Goal: Communication & Community: Answer question/provide support

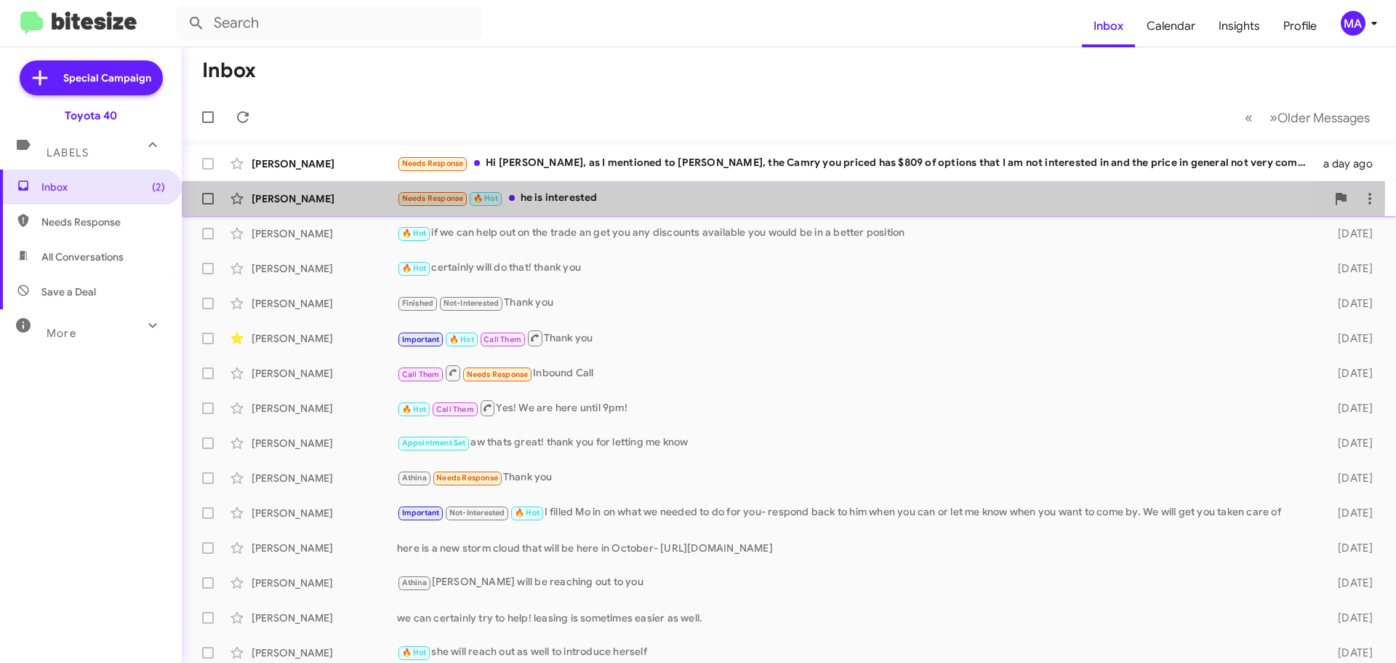
click at [610, 193] on div "Needs Response 🔥 Hot he is interested" at bounding box center [861, 198] width 929 height 17
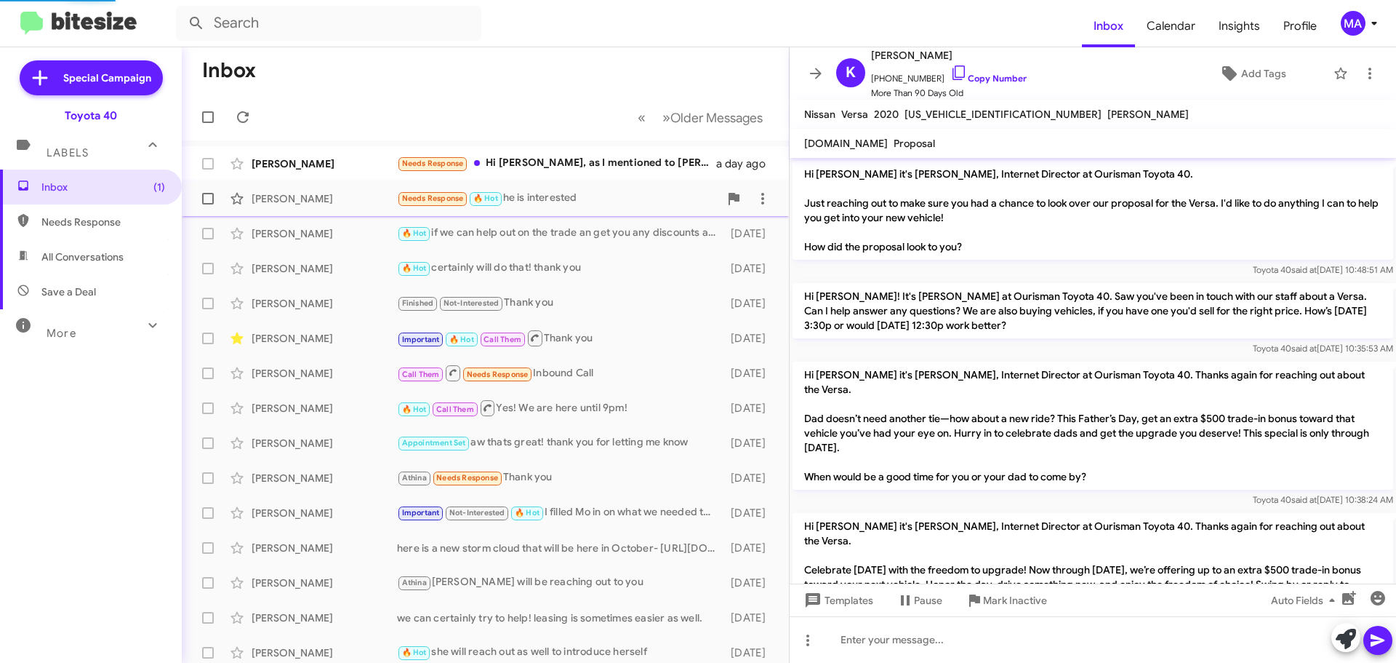
scroll to position [1684, 0]
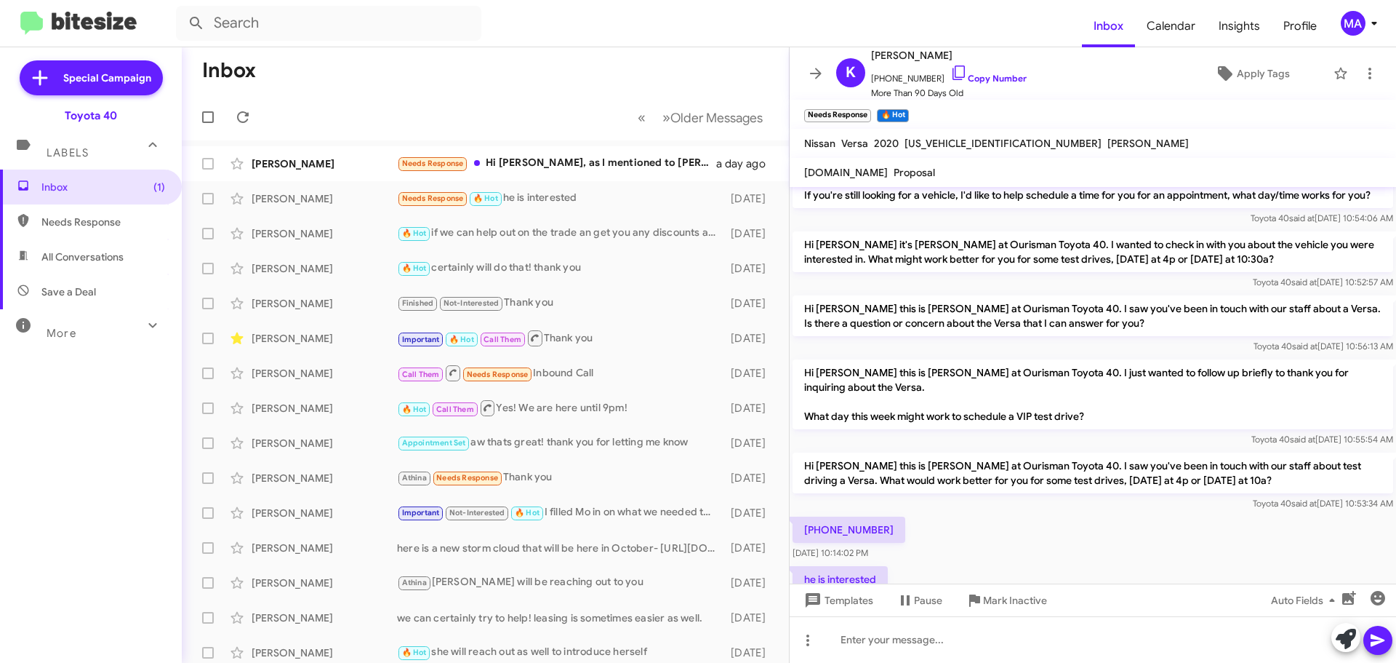
drag, startPoint x: 894, startPoint y: 455, endPoint x: 817, endPoint y: 454, distance: 76.4
click at [817, 516] on p "[PHONE_NUMBER]" at bounding box center [849, 529] width 113 height 26
copy p "[PHONE_NUMBER]"
click at [950, 73] on icon at bounding box center [958, 72] width 17 height 17
copy p "[PHONE_NUMBER]"
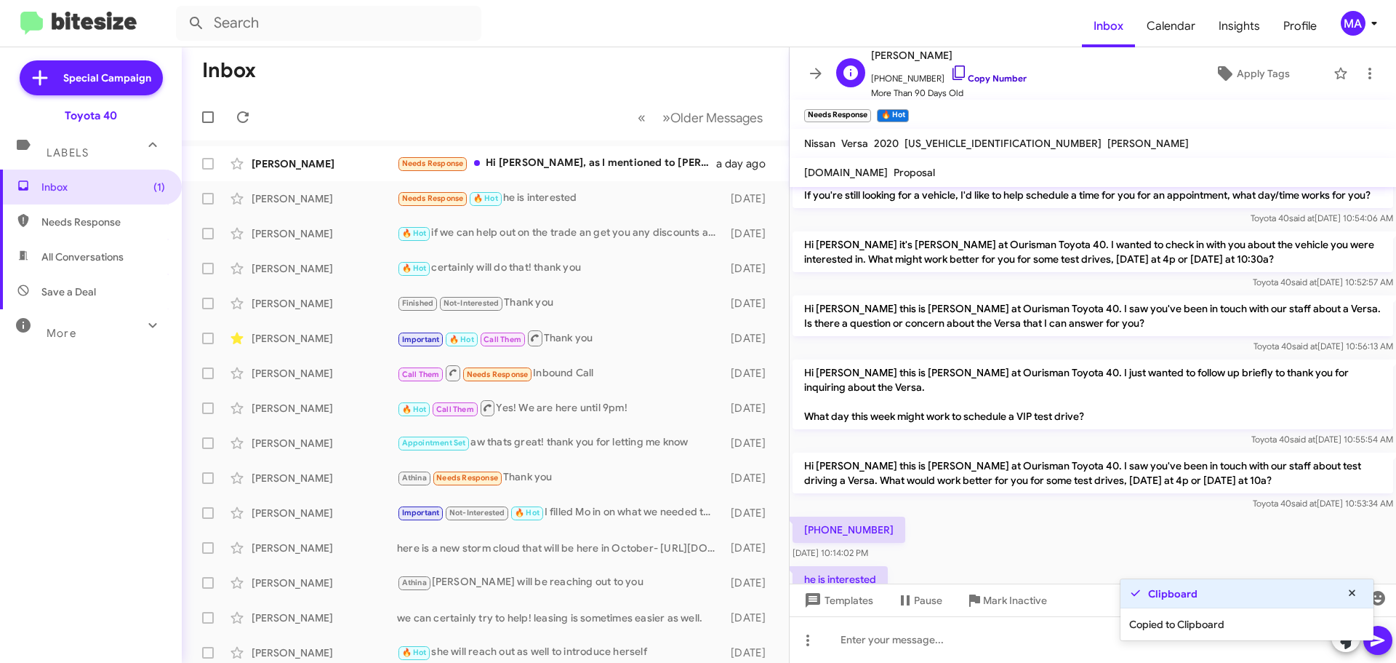
click at [950, 73] on icon at bounding box center [958, 72] width 17 height 17
drag, startPoint x: 892, startPoint y: 455, endPoint x: 817, endPoint y: 461, distance: 75.1
click at [817, 516] on p "[PHONE_NUMBER]" at bounding box center [849, 529] width 113 height 26
copy p "[PHONE_NUMBER]"
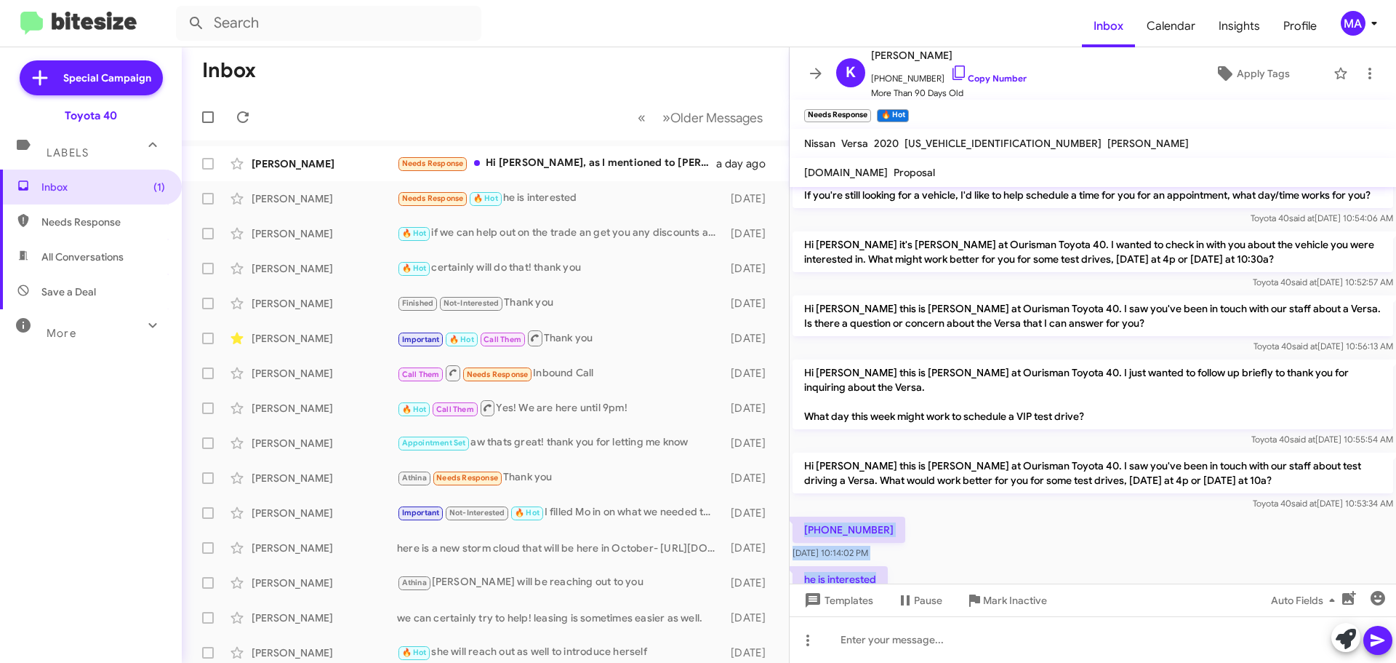
drag, startPoint x: 872, startPoint y: 509, endPoint x: 801, endPoint y: 448, distance: 93.9
copy div "[PHONE_NUMBER] [DATE] 10:14:02 PM he is interested"
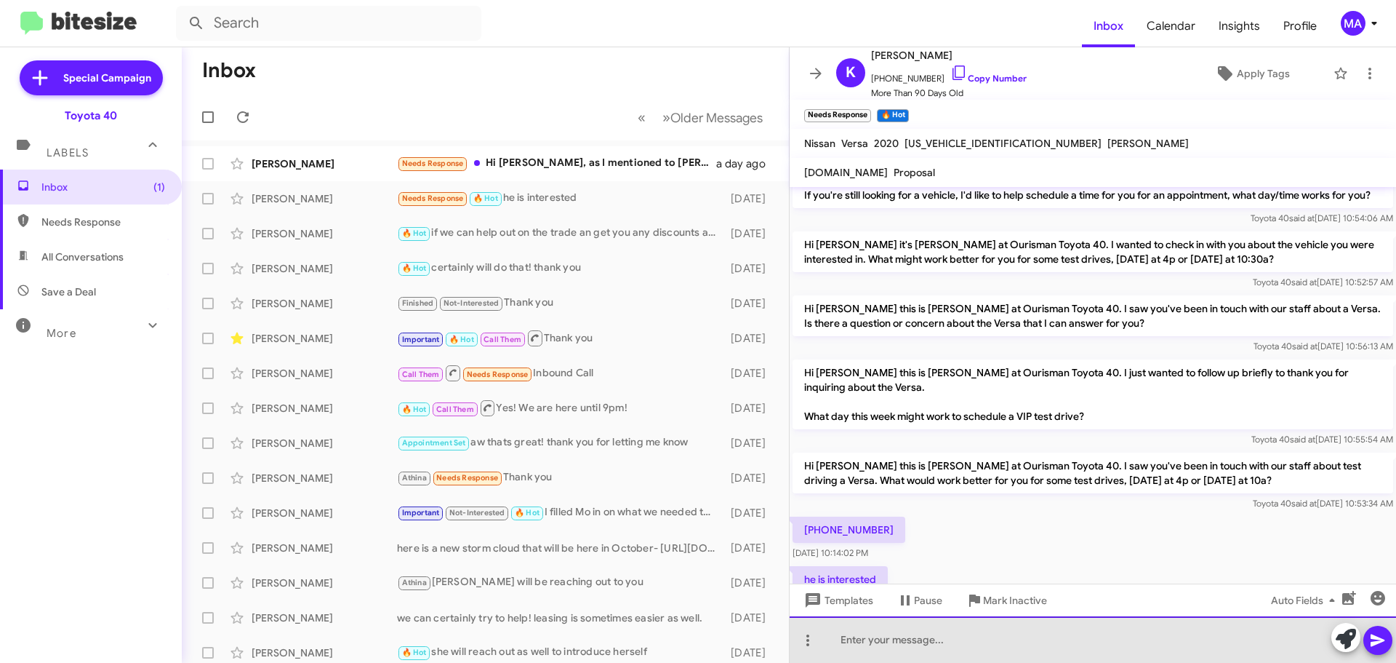
click at [878, 647] on div at bounding box center [1093, 639] width 607 height 47
click at [1160, 637] on div "thank you! I will pass this to the sales person! What is their name?" at bounding box center [1093, 639] width 607 height 47
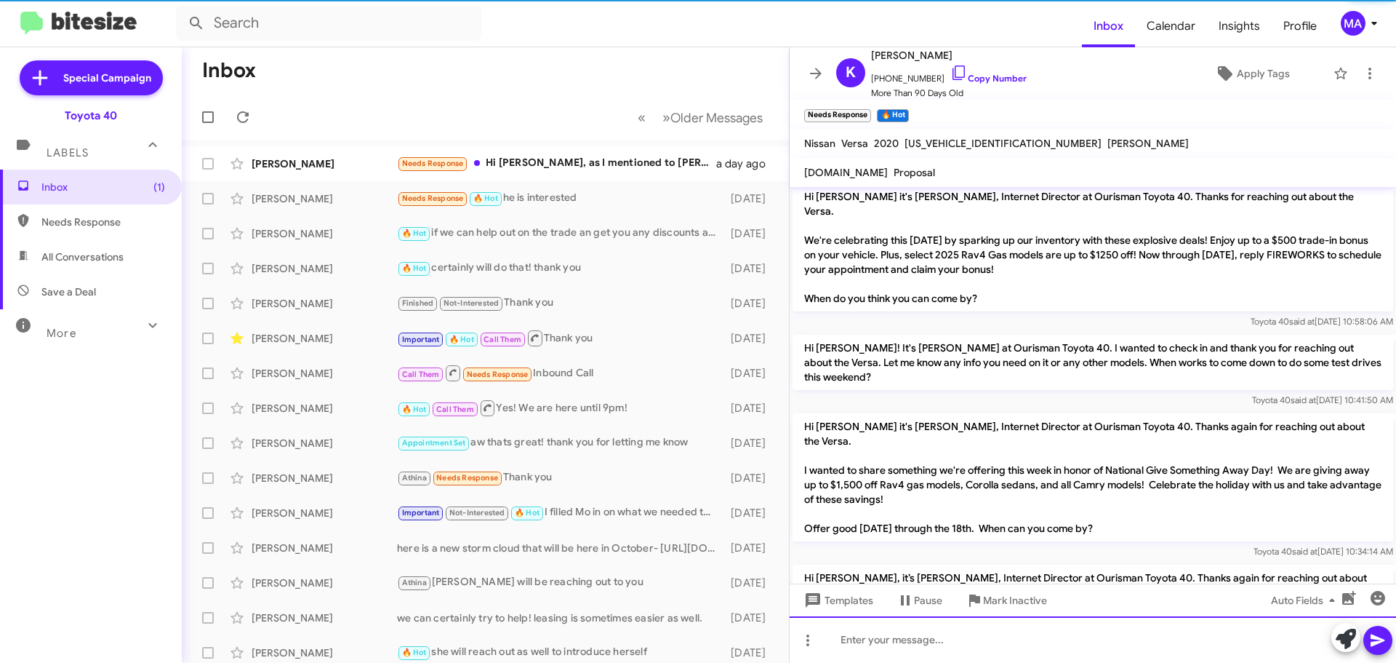
scroll to position [0, 0]
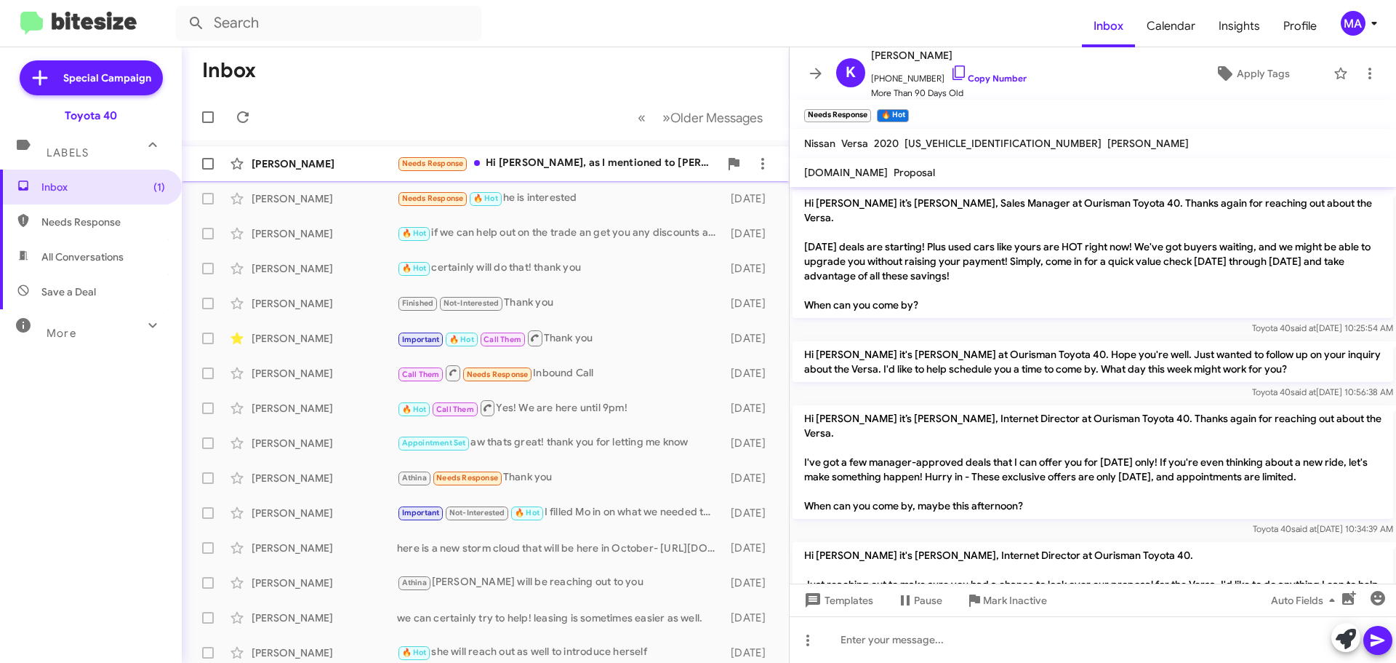
click at [555, 160] on div "Needs Response Hi [PERSON_NAME], as I mentioned to [PERSON_NAME], the Camry you…" at bounding box center [558, 163] width 322 height 17
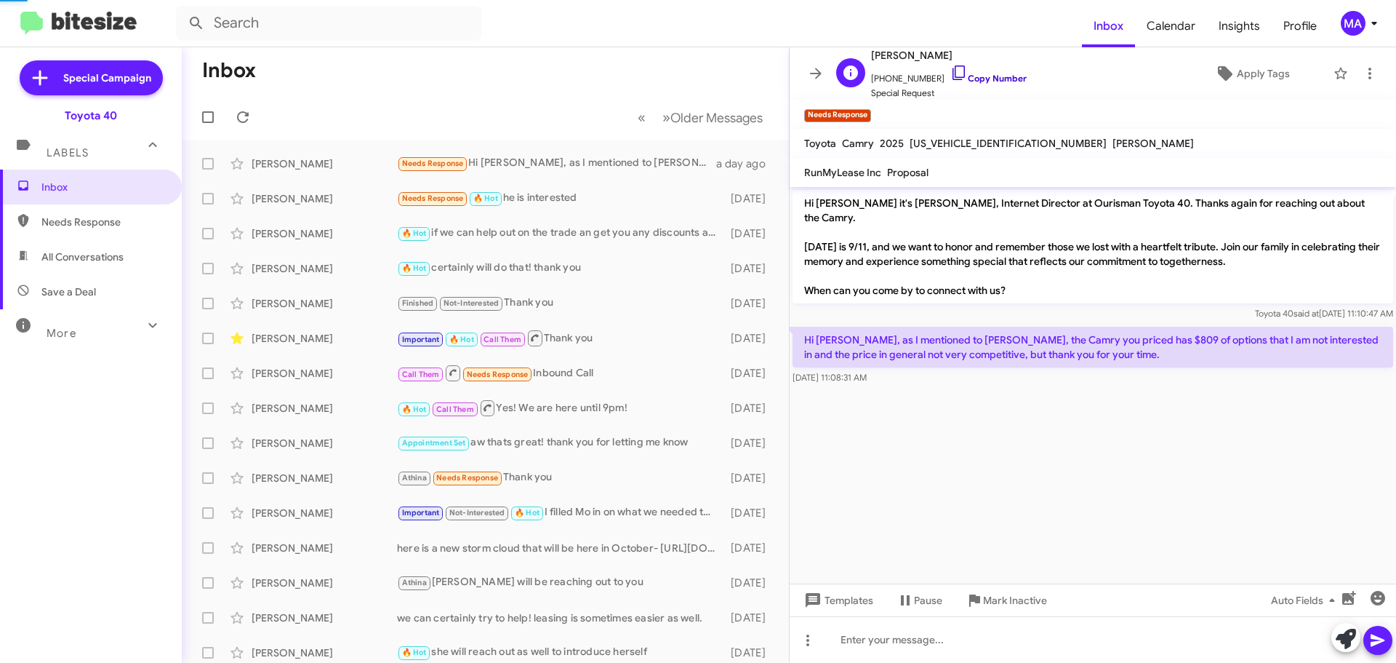
click at [950, 68] on icon at bounding box center [958, 72] width 17 height 17
click at [951, 396] on cdk-virtual-scroll-viewport "Hi [PERSON_NAME] it's [PERSON_NAME], Internet Director at Ourisman Toyota 40. T…" at bounding box center [1093, 385] width 607 height 396
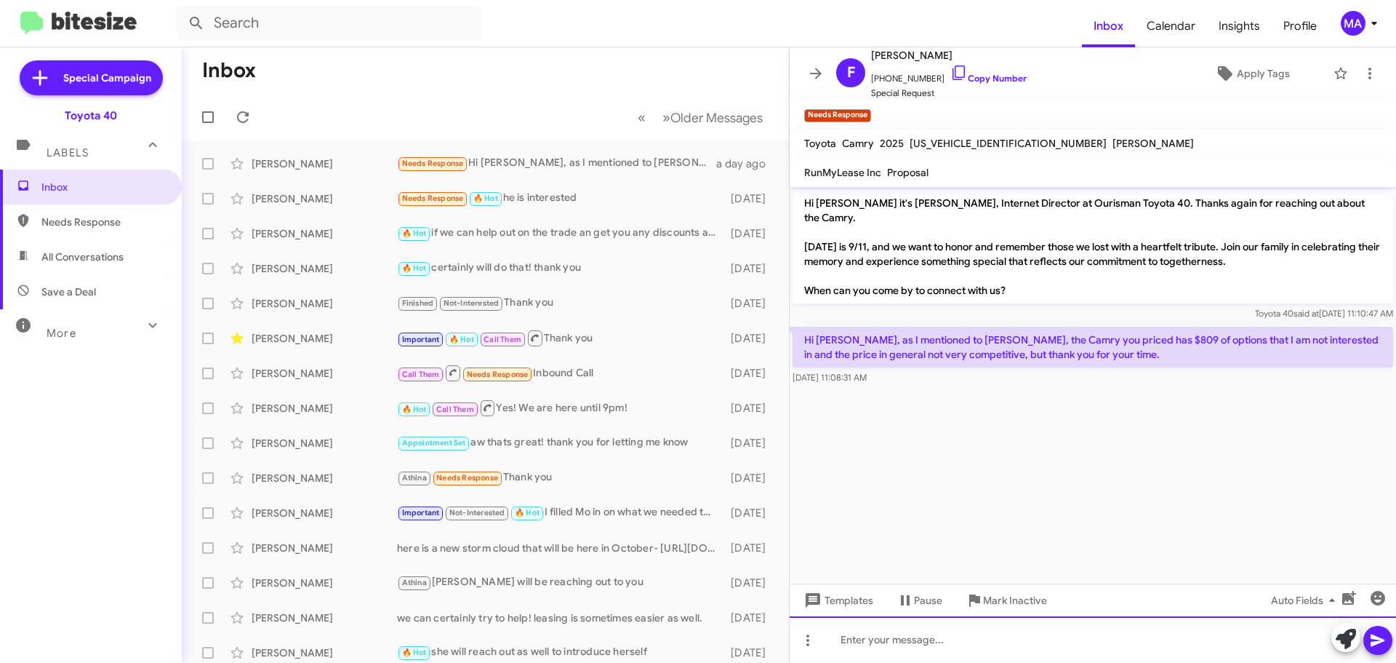
click at [921, 636] on div at bounding box center [1093, 639] width 607 height 47
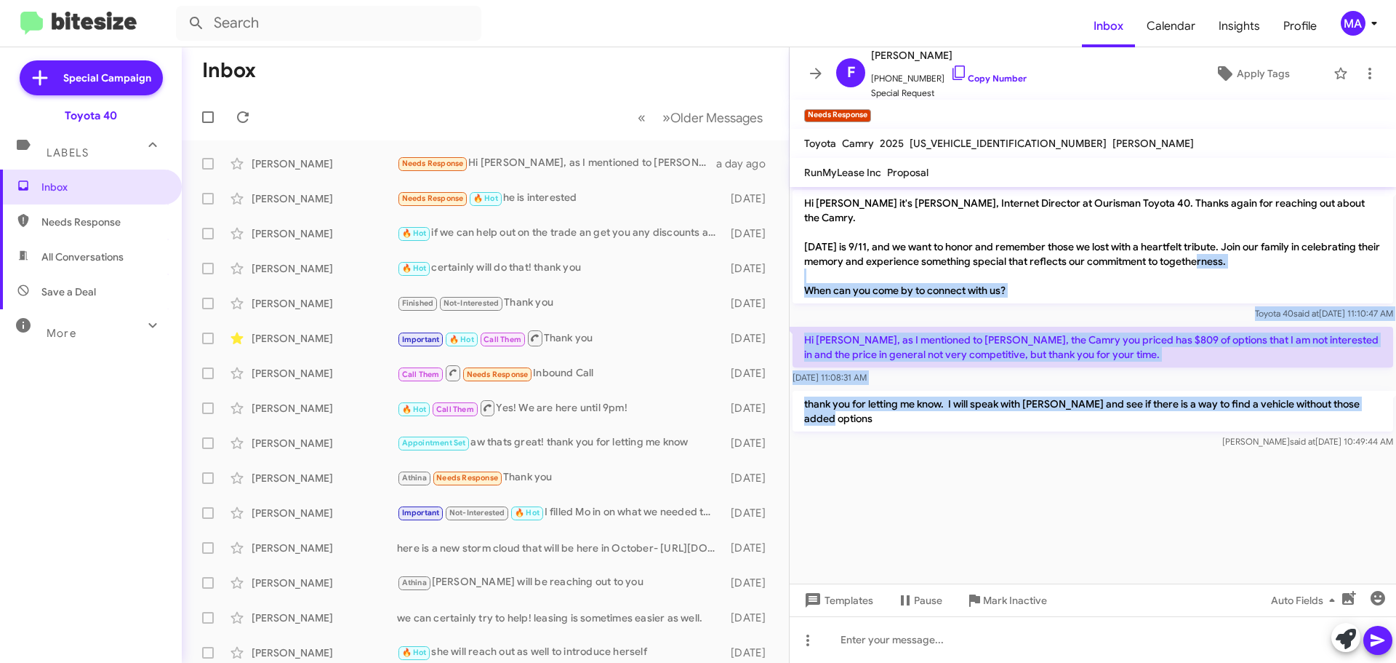
drag, startPoint x: 1357, startPoint y: 387, endPoint x: 804, endPoint y: 281, distance: 562.7
click at [804, 281] on div "Hi [PERSON_NAME] it's [PERSON_NAME], Internet Director at Ourisman Toyota 40. T…" at bounding box center [1093, 319] width 607 height 265
copy div "When can you come by to connect with us? Toyota 40 said at [DATE] 11:10:47 AM H…"
click at [1248, 25] on span "Insights" at bounding box center [1239, 26] width 65 height 42
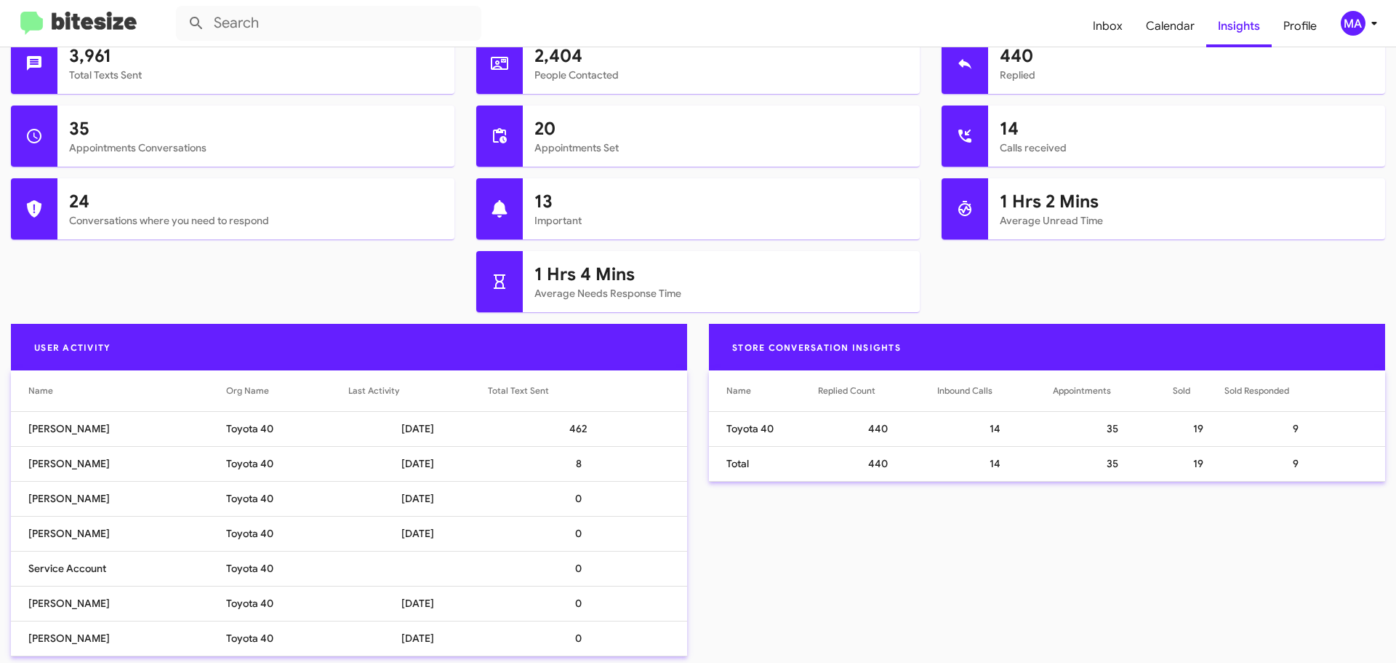
scroll to position [145, 0]
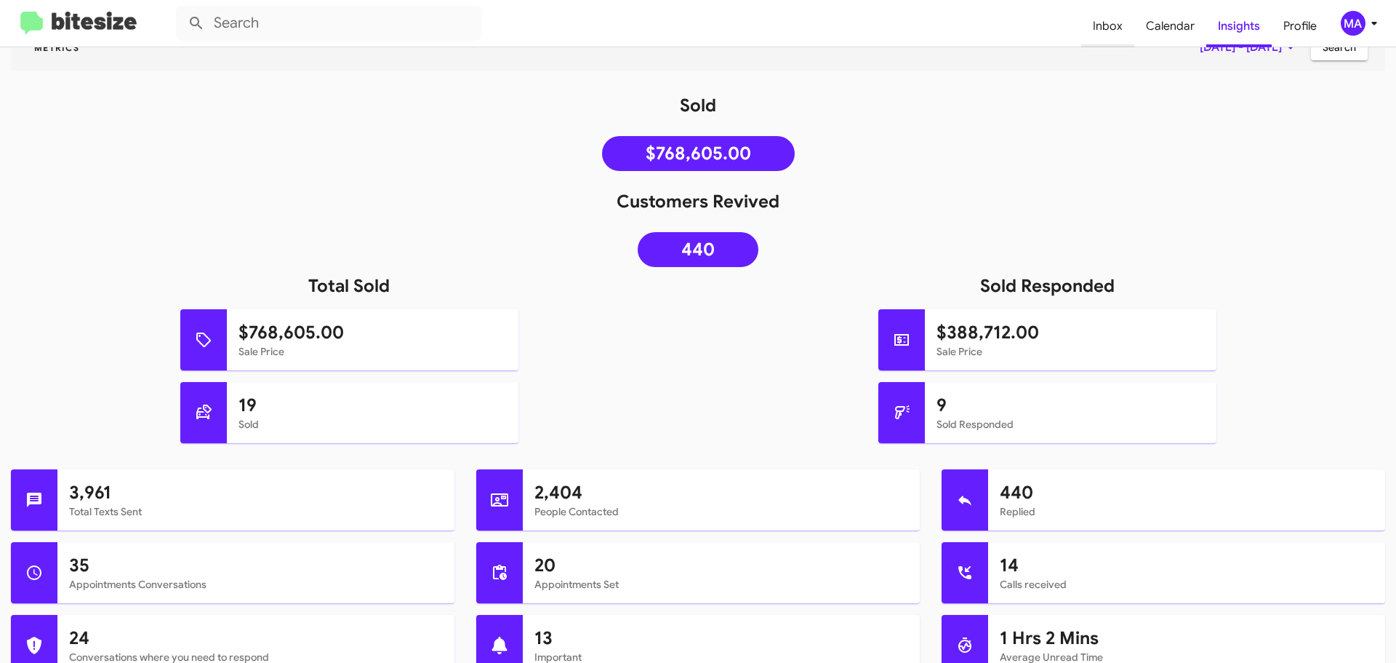
click at [1120, 27] on span "Inbox" at bounding box center [1107, 26] width 53 height 42
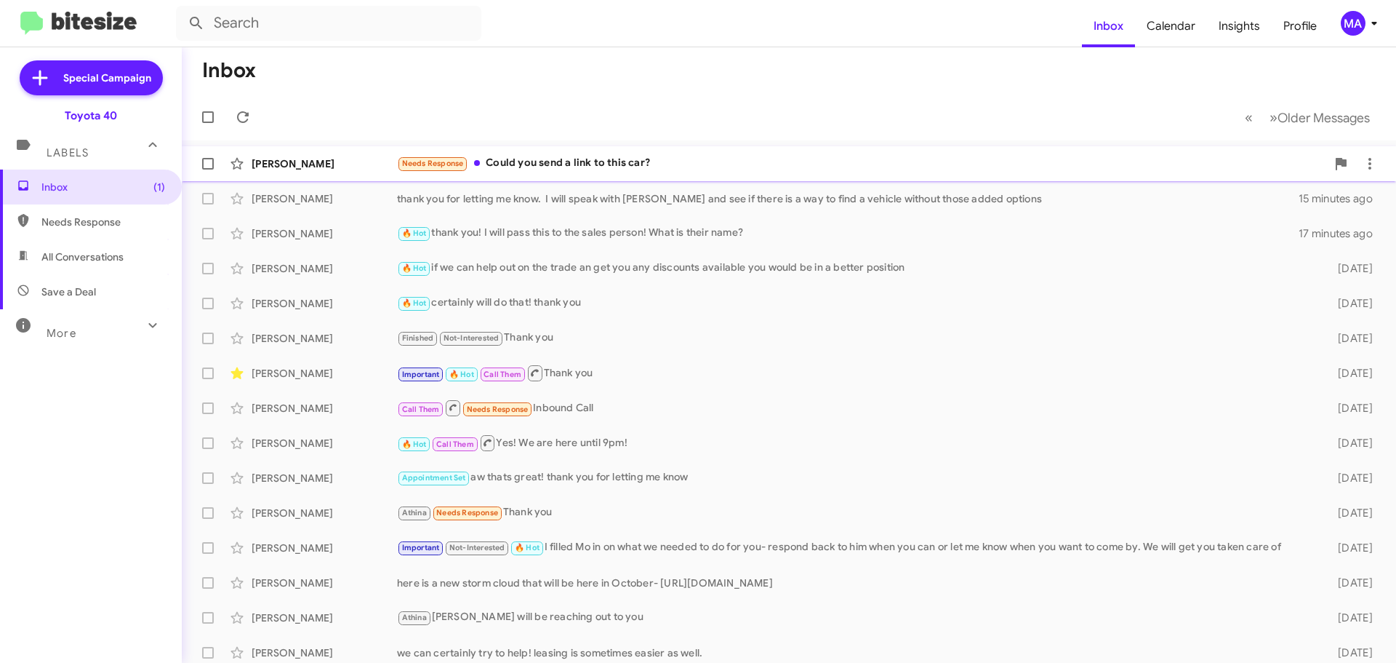
click at [628, 169] on div "Needs Response Could you send a link to this car?" at bounding box center [861, 163] width 929 height 17
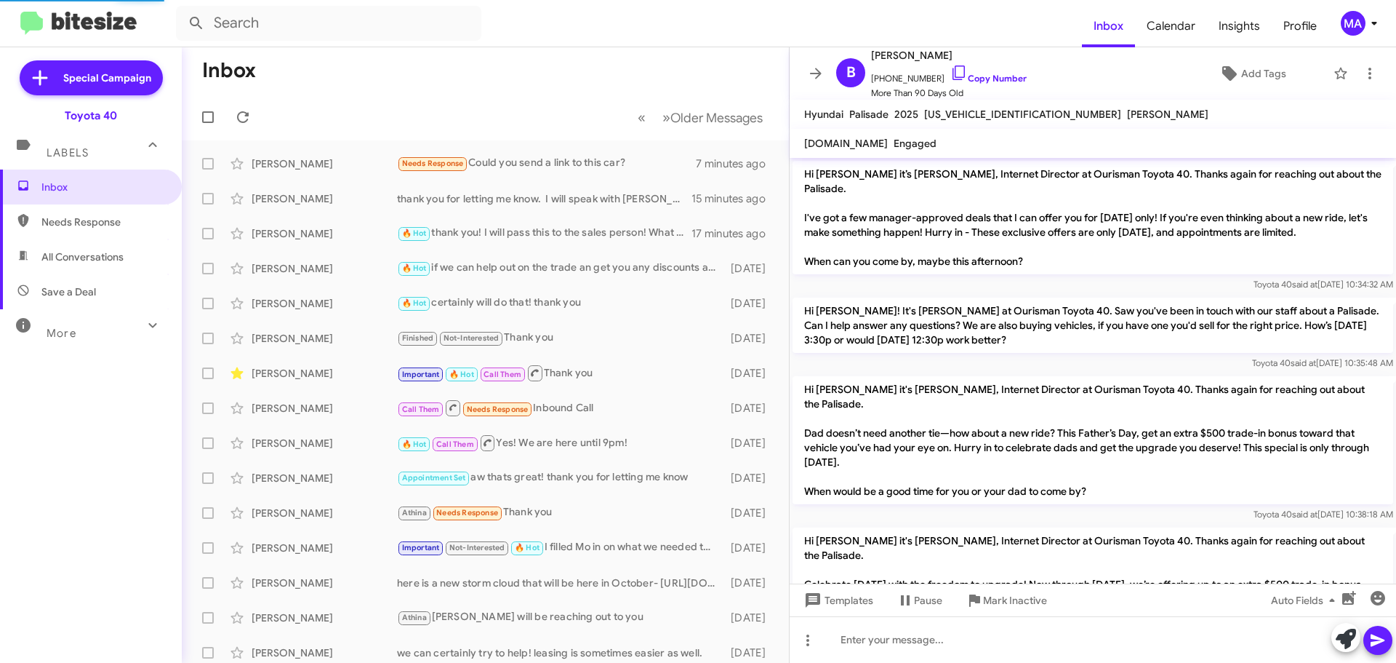
scroll to position [1640, 0]
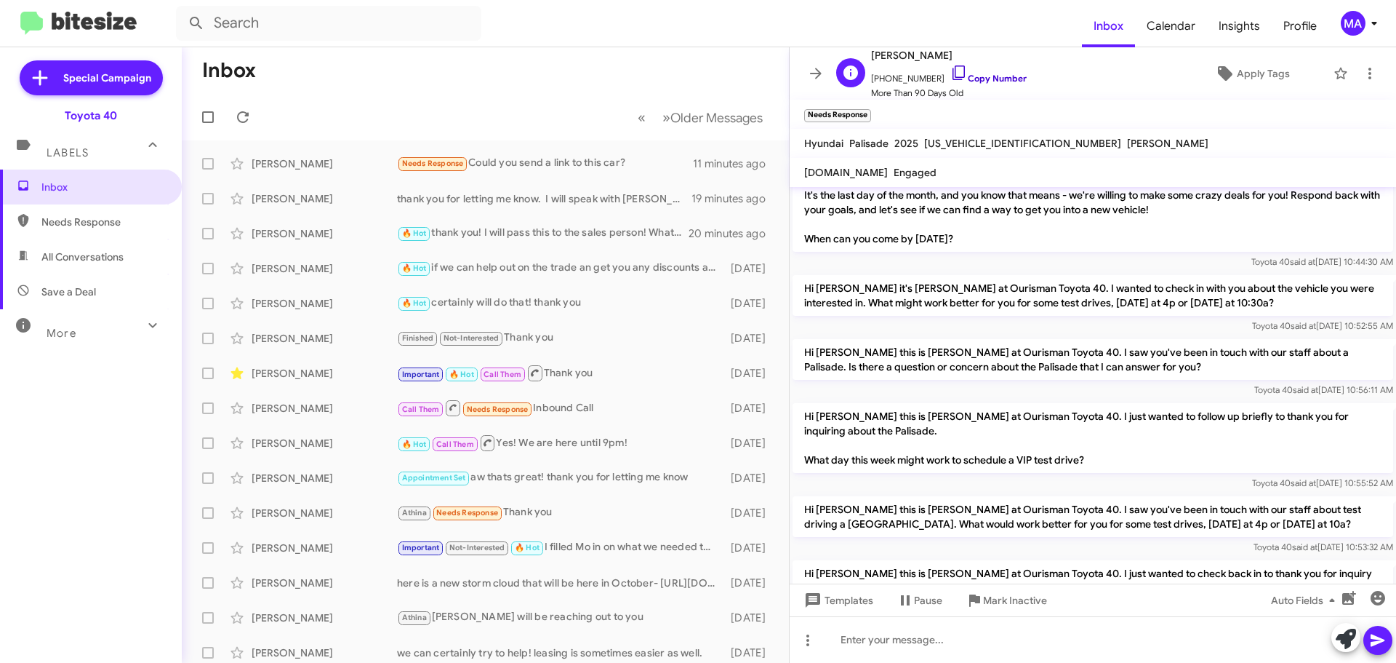
click at [950, 71] on icon at bounding box center [958, 72] width 17 height 17
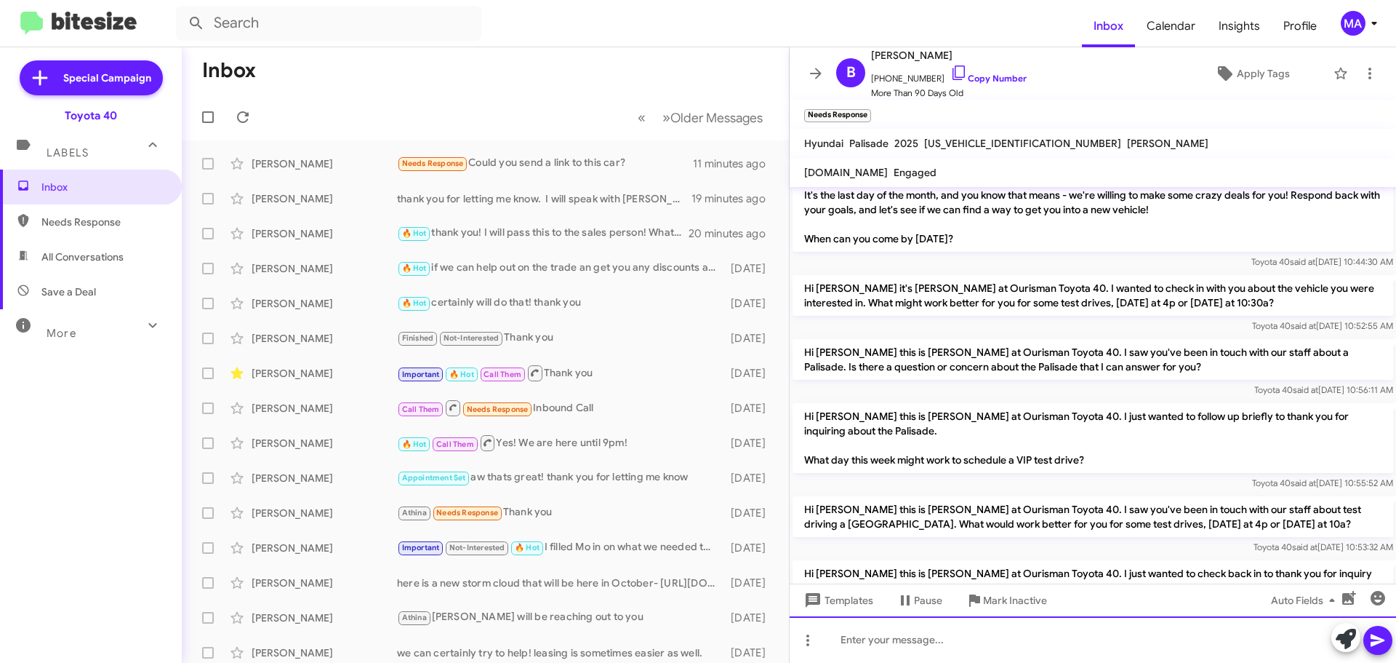
click at [866, 637] on div at bounding box center [1093, 639] width 607 height 47
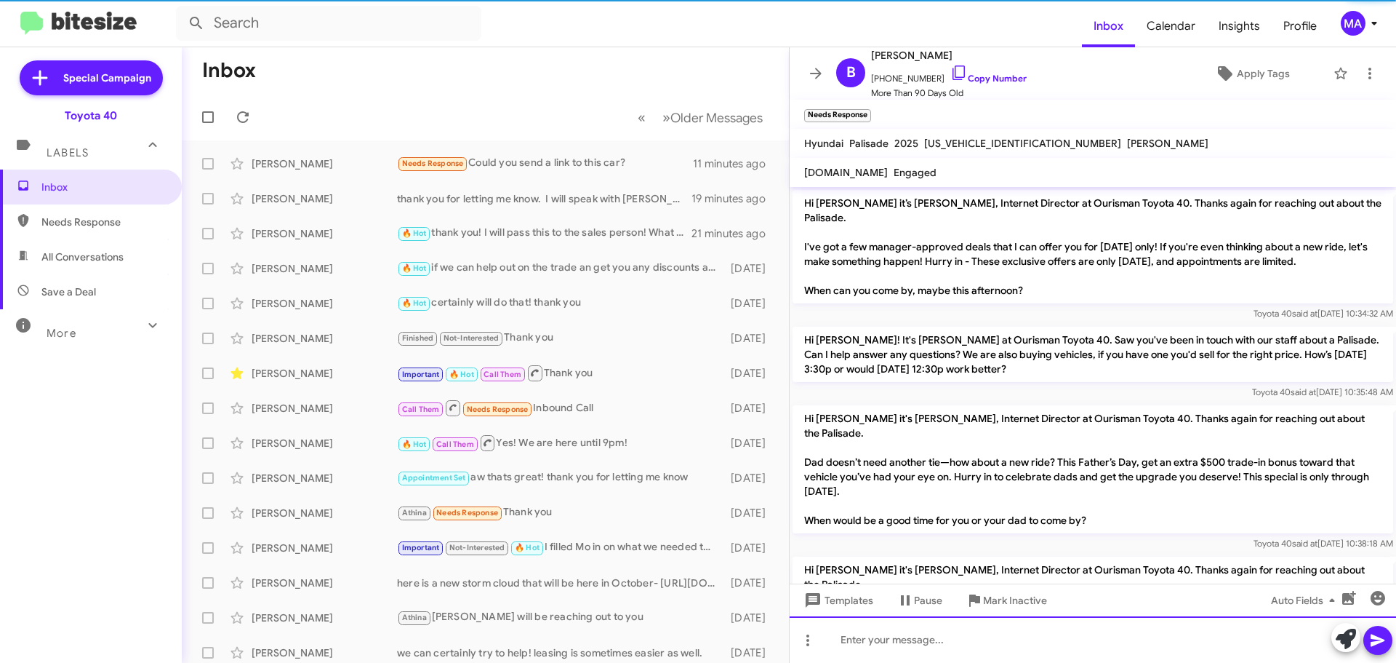
scroll to position [73, 0]
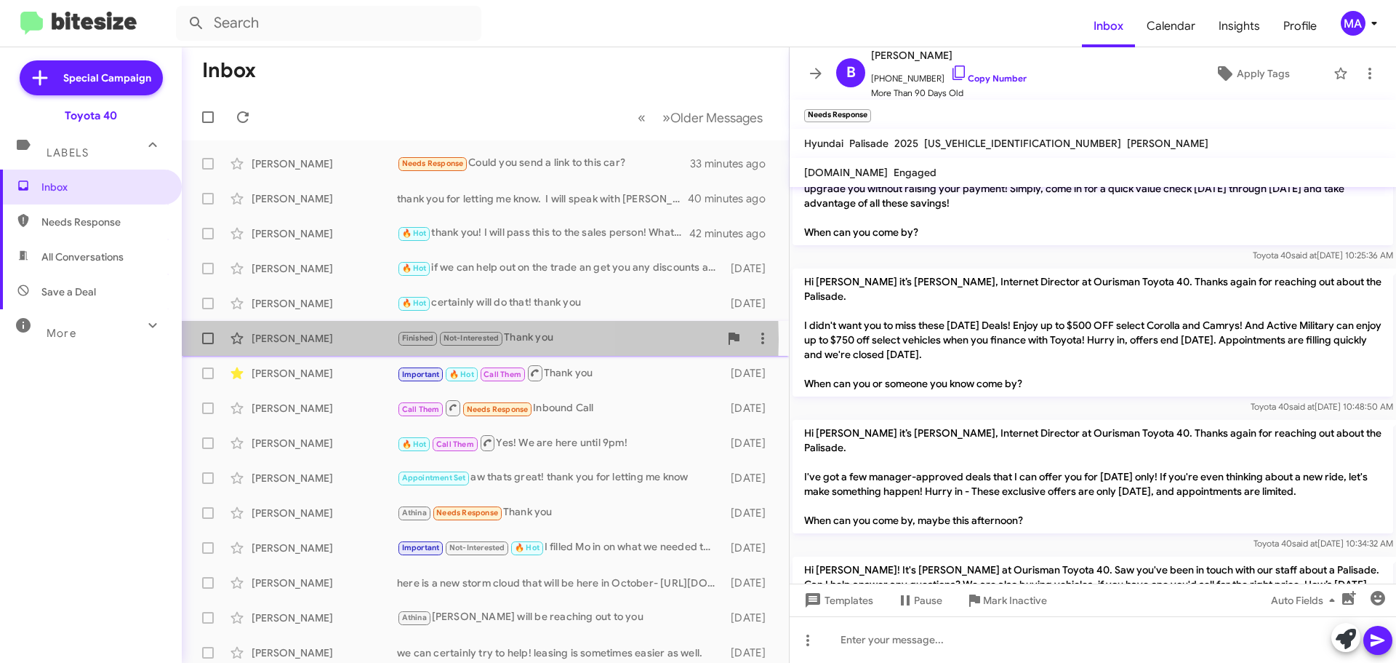
click at [327, 340] on div "[PERSON_NAME]" at bounding box center [324, 338] width 145 height 15
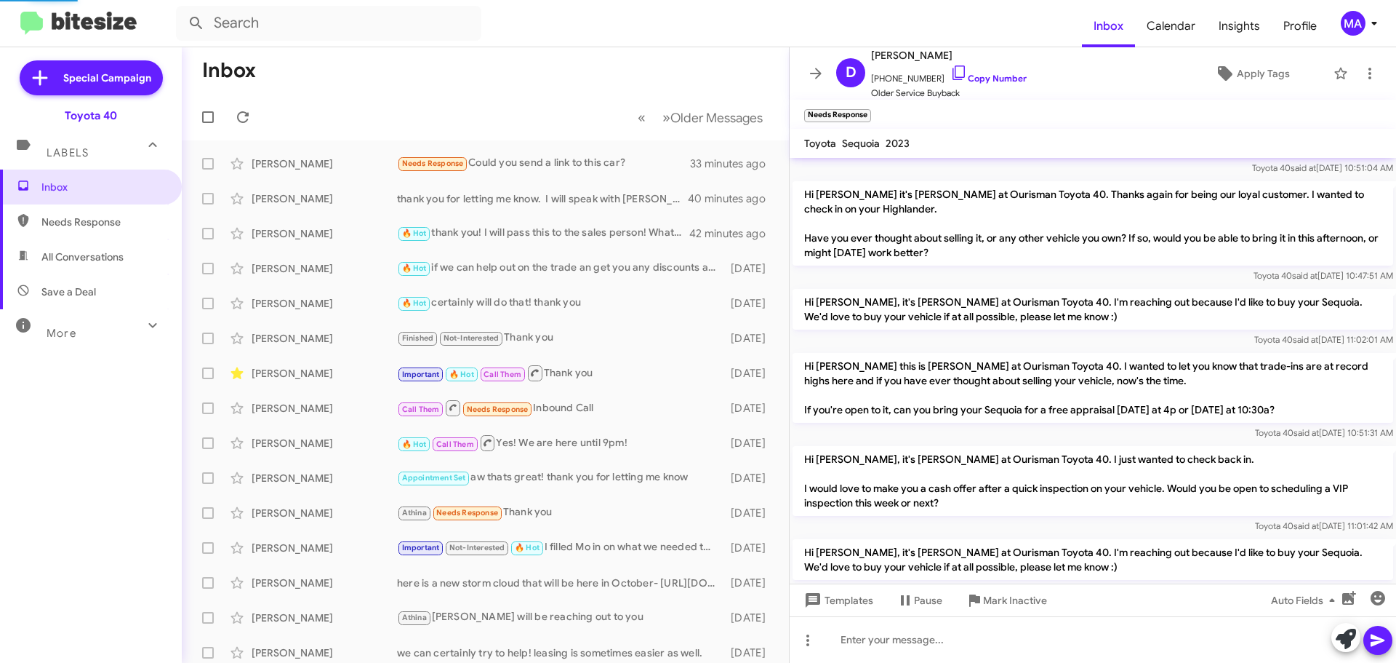
scroll to position [660, 0]
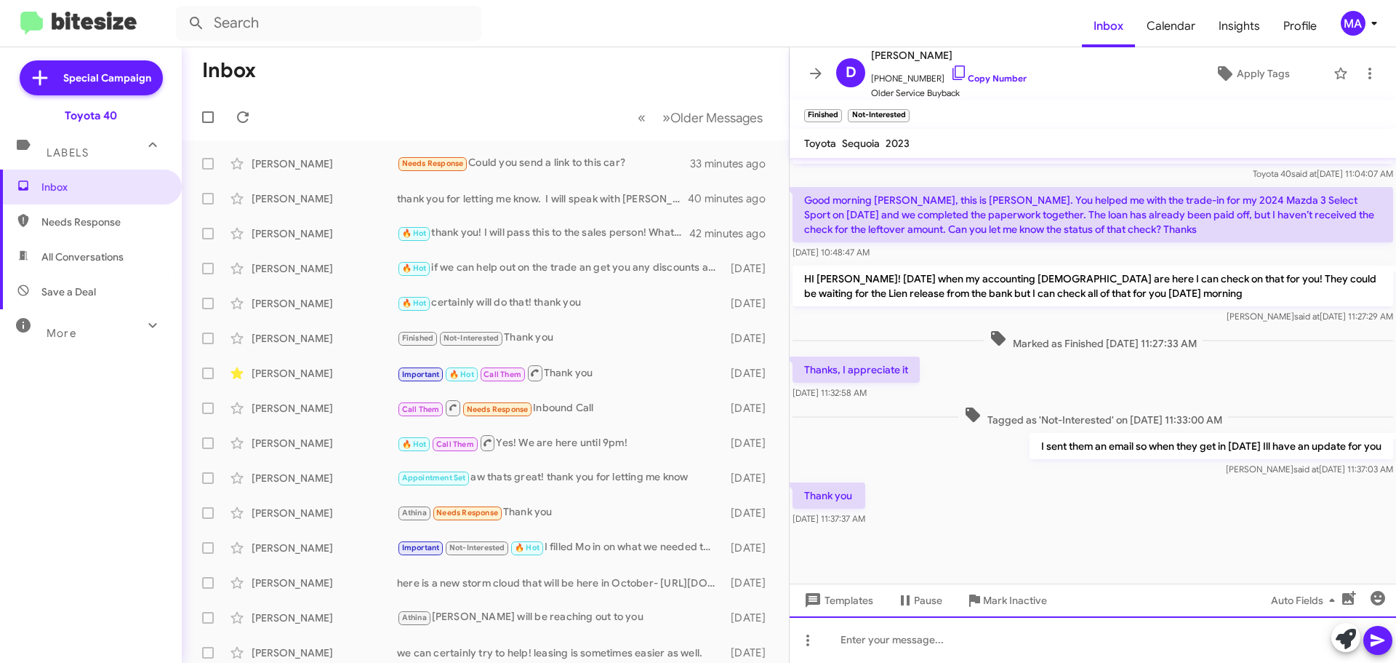
click at [880, 623] on div at bounding box center [1093, 639] width 607 height 47
click at [880, 643] on div at bounding box center [1093, 639] width 607 height 47
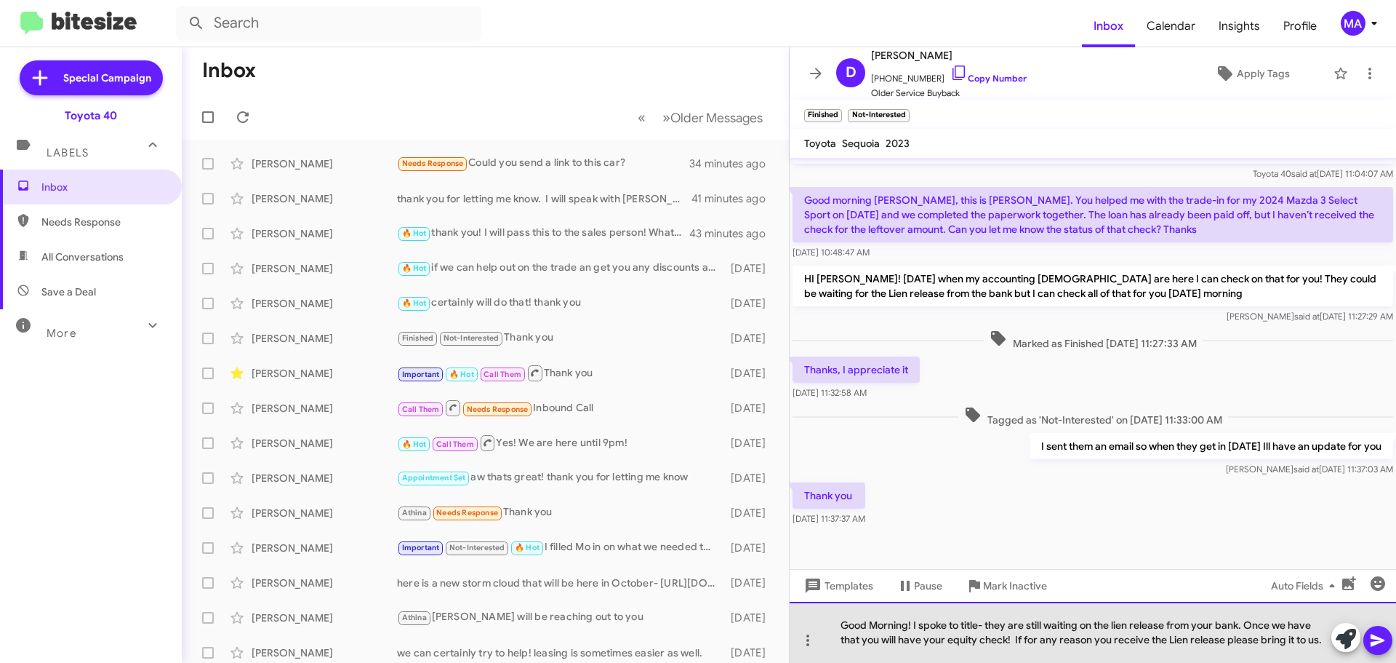
click at [1316, 643] on div "Good Morning! I spoke to title- they are still waiting on the lien release from…" at bounding box center [1093, 631] width 607 height 61
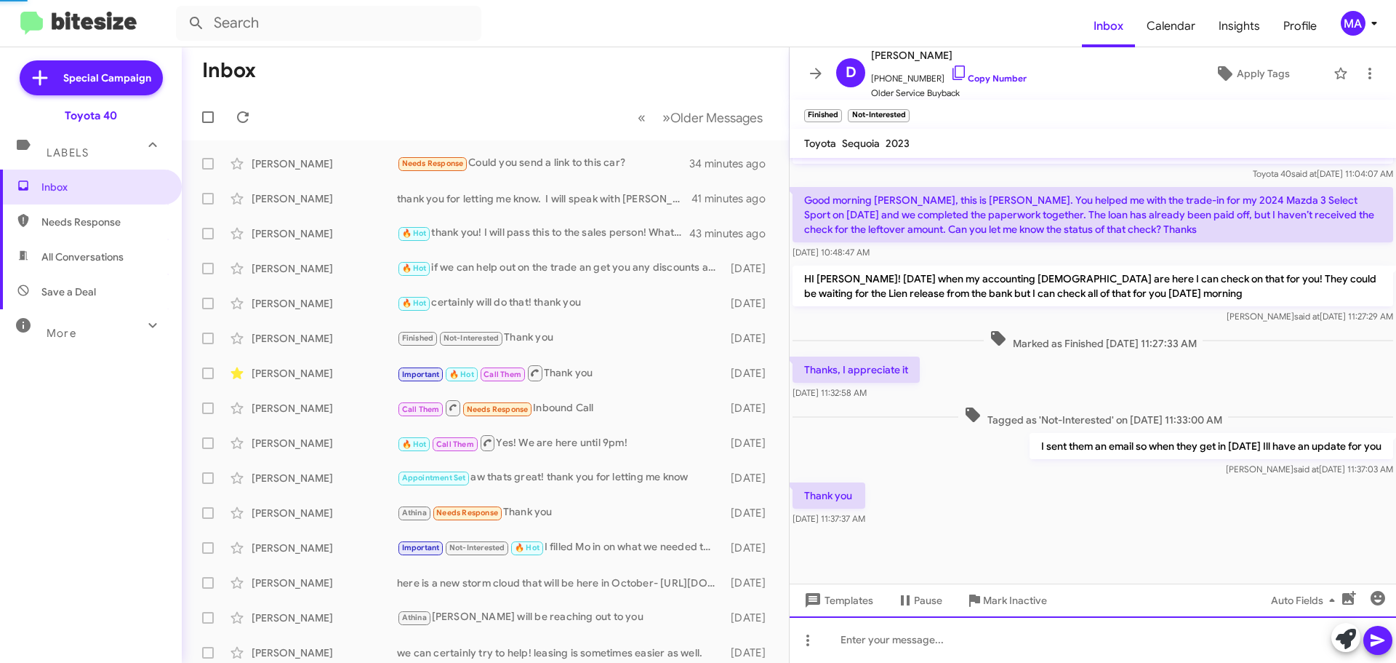
scroll to position [0, 0]
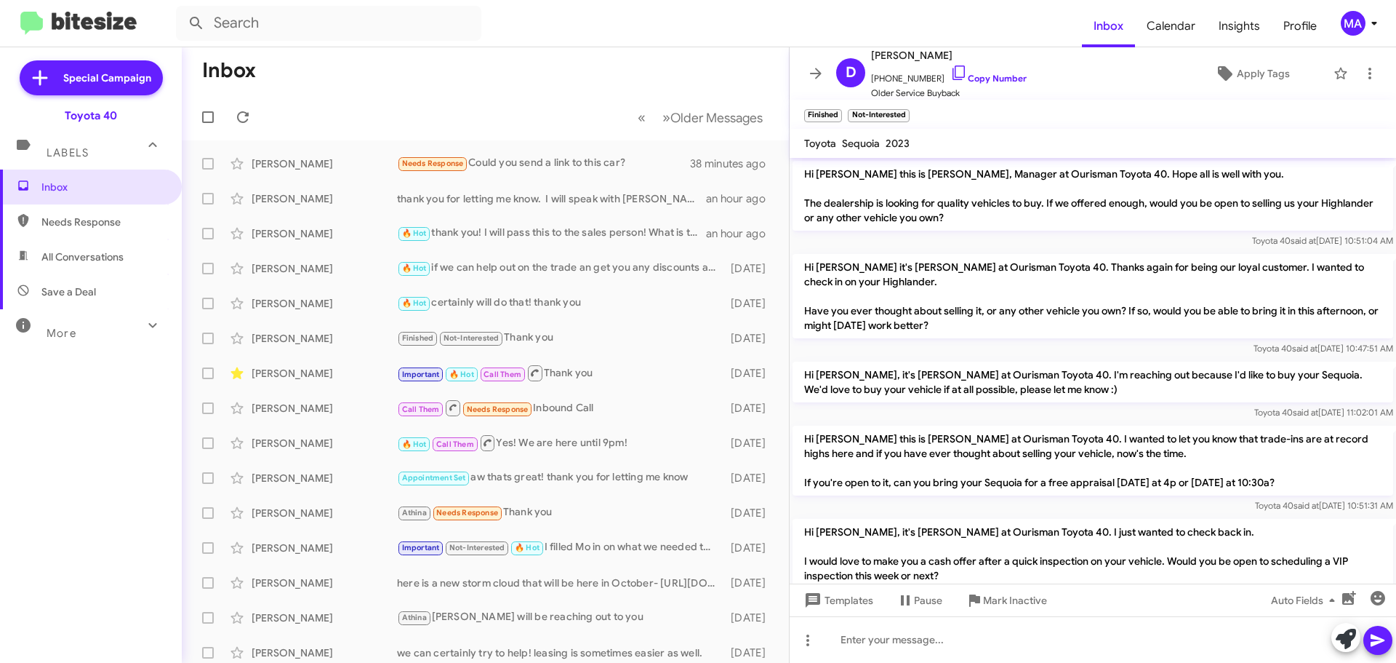
click at [100, 220] on span "Needs Response" at bounding box center [103, 222] width 124 height 15
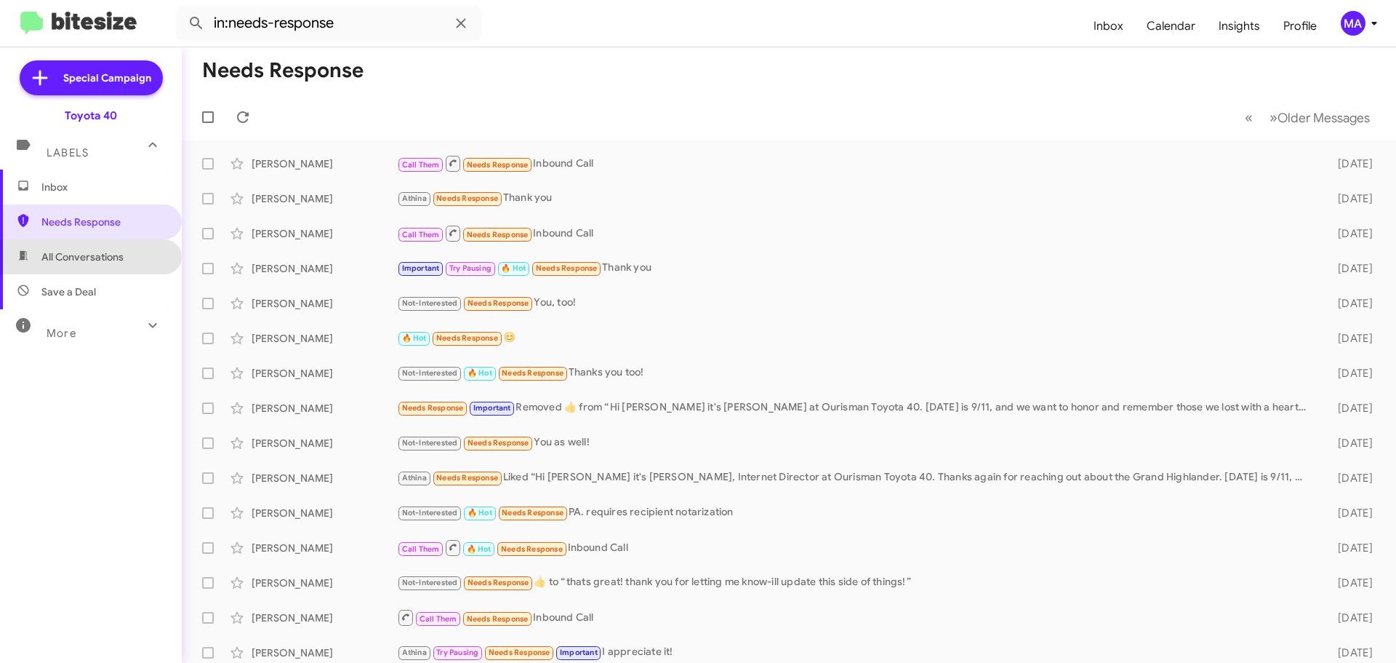
click at [100, 268] on span "All Conversations" at bounding box center [91, 256] width 182 height 35
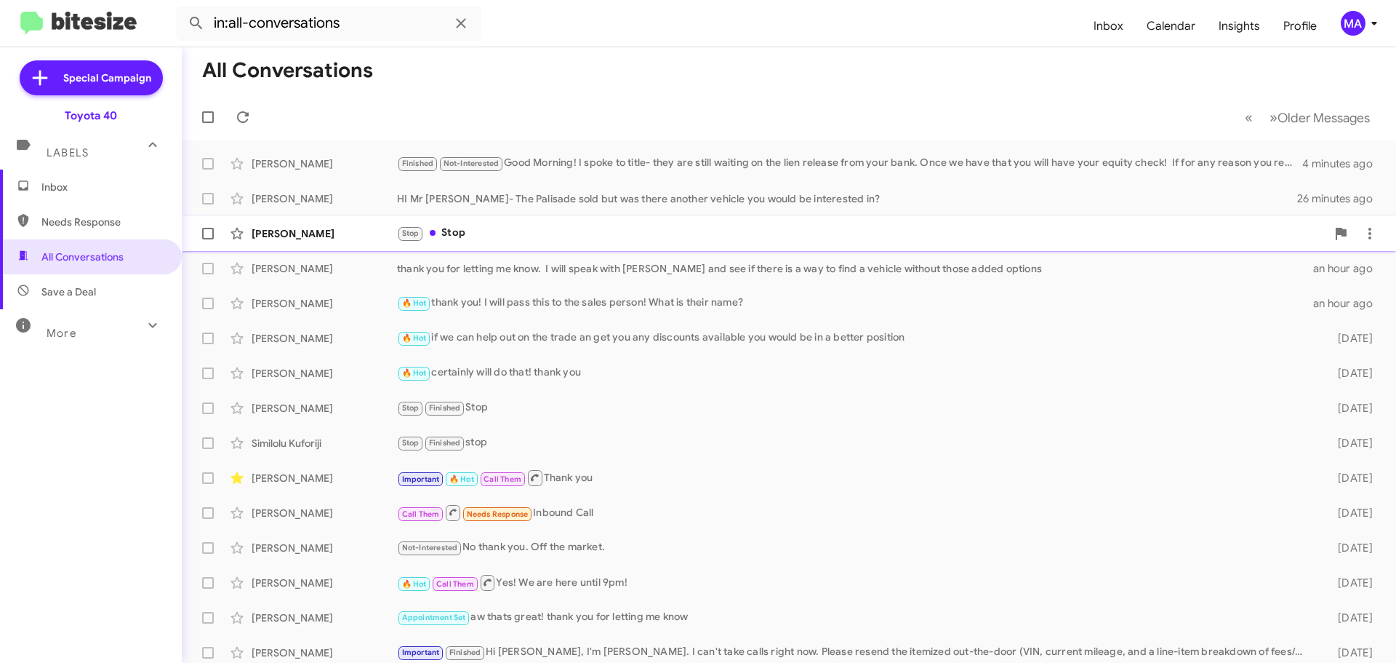
click at [495, 230] on div "Stop Stop" at bounding box center [861, 233] width 929 height 17
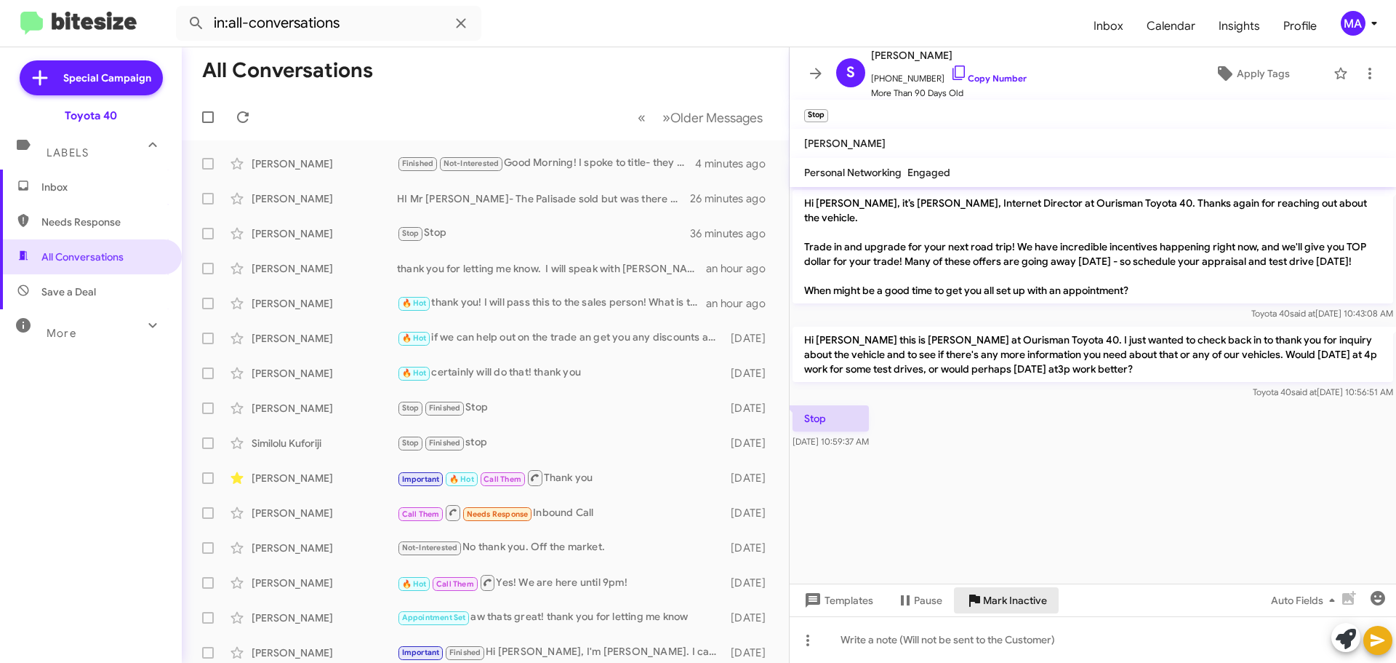
click at [1002, 598] on span "Mark Inactive" at bounding box center [1015, 600] width 64 height 26
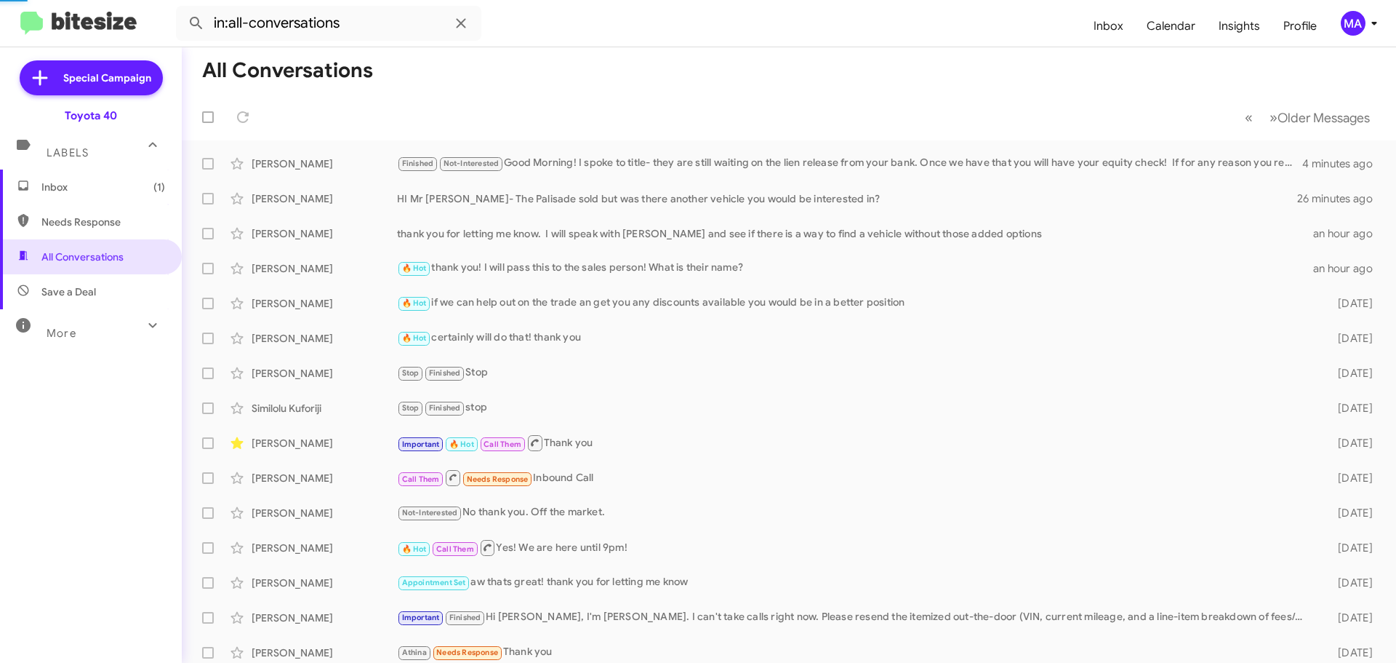
click at [78, 291] on span "Save a Deal" at bounding box center [68, 291] width 55 height 15
type input "in:not-interested"
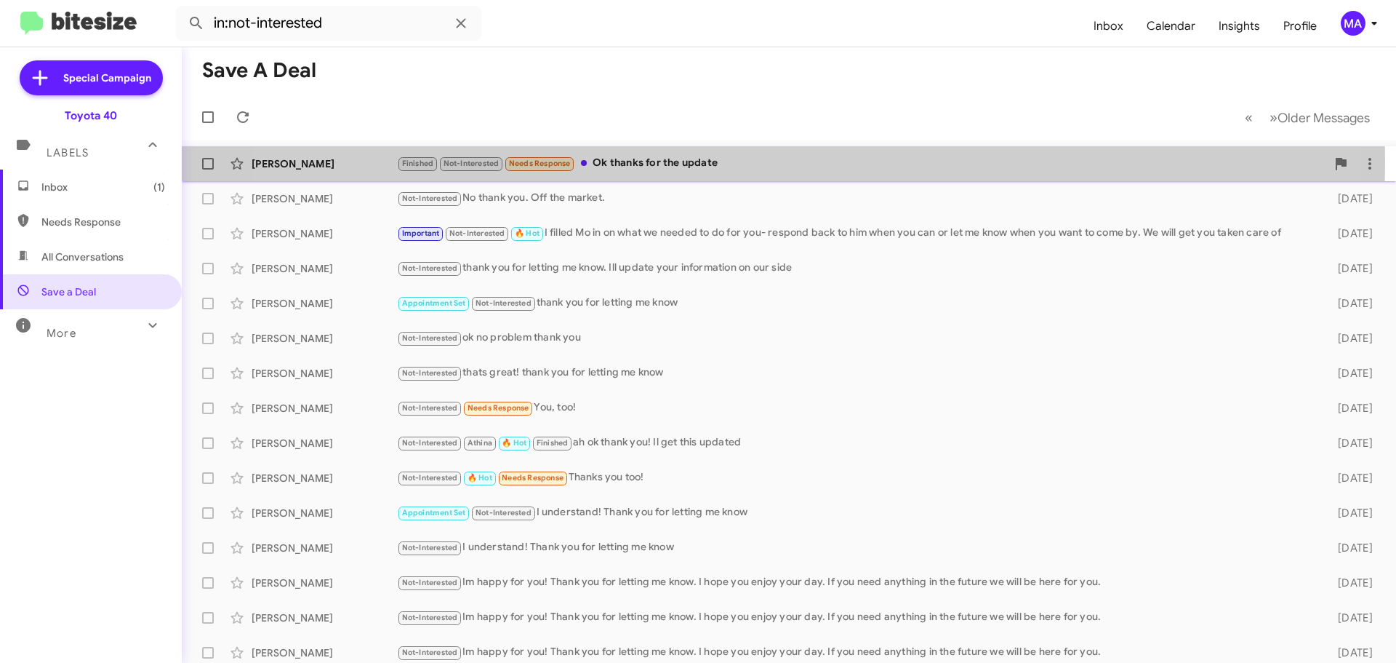
click at [727, 161] on div "Finished Not-Interested Needs Response Ok thanks for the update" at bounding box center [861, 163] width 929 height 17
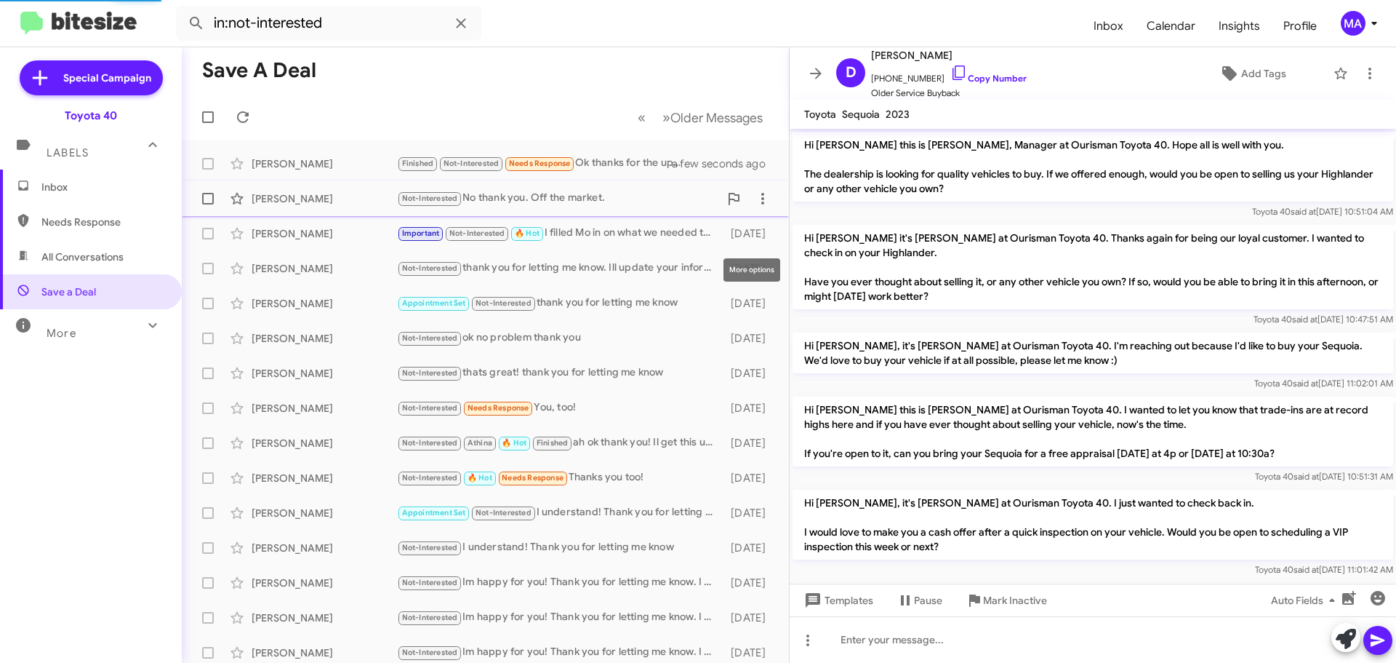
scroll to position [752, 0]
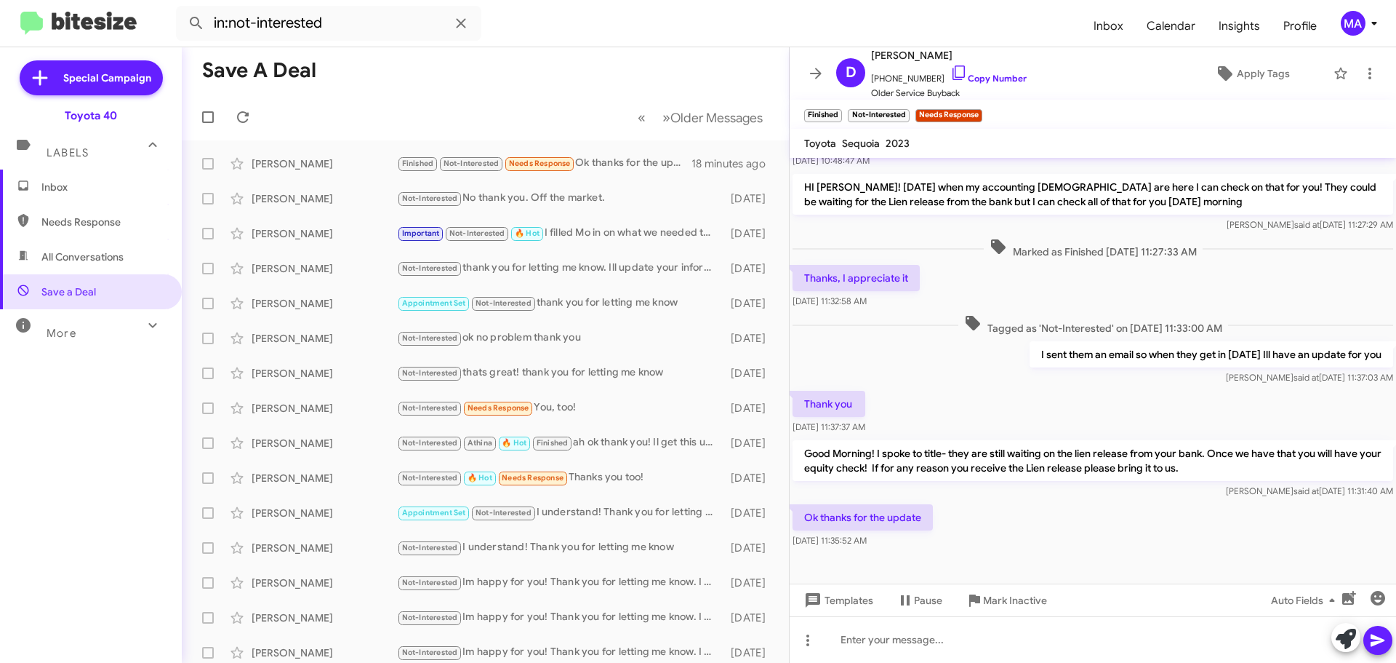
click at [99, 189] on span "Inbox" at bounding box center [103, 187] width 124 height 15
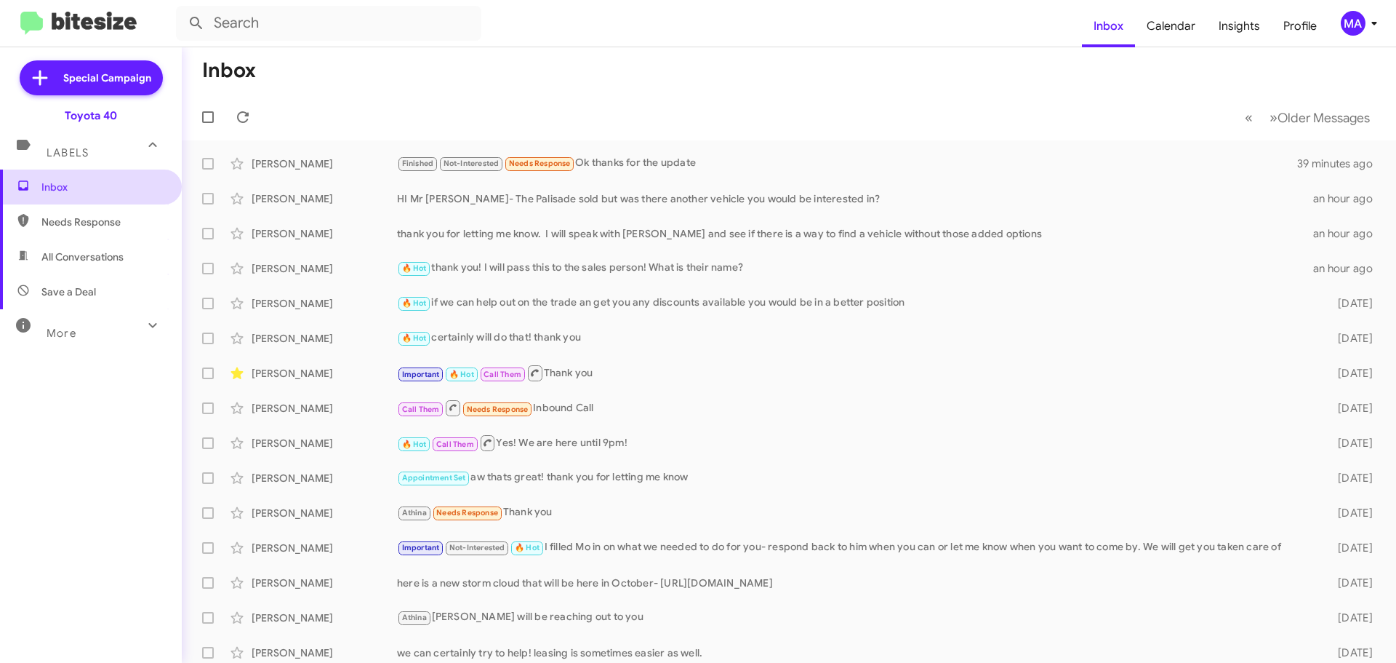
click at [86, 196] on span "Inbox" at bounding box center [91, 186] width 182 height 35
click at [107, 225] on span "Needs Response" at bounding box center [103, 222] width 124 height 15
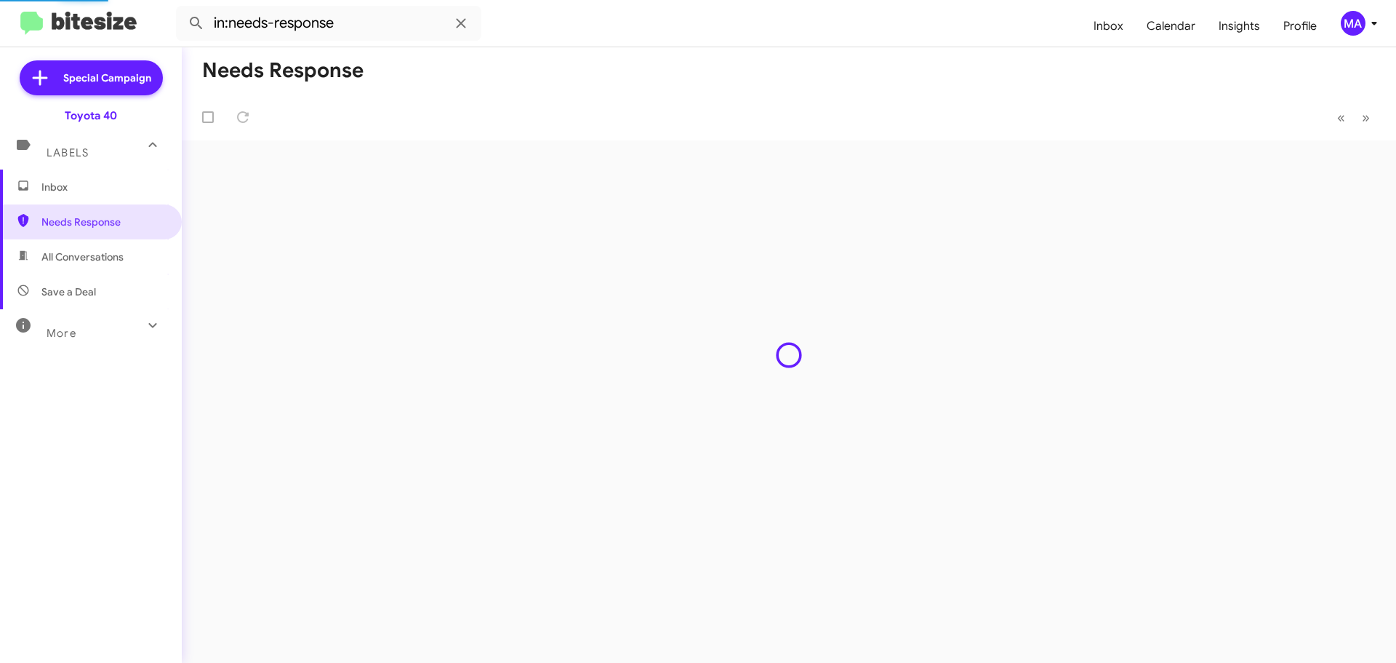
click at [108, 251] on span "All Conversations" at bounding box center [82, 256] width 82 height 15
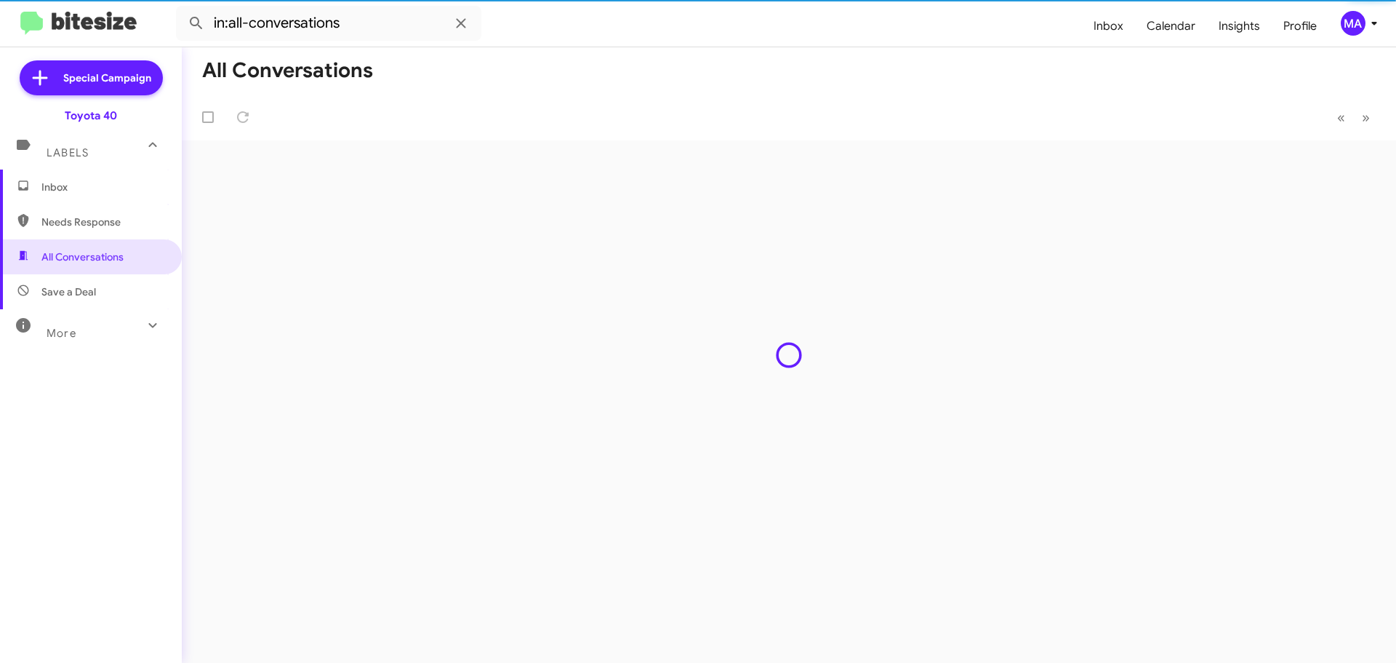
click at [106, 287] on span "Save a Deal" at bounding box center [91, 291] width 182 height 35
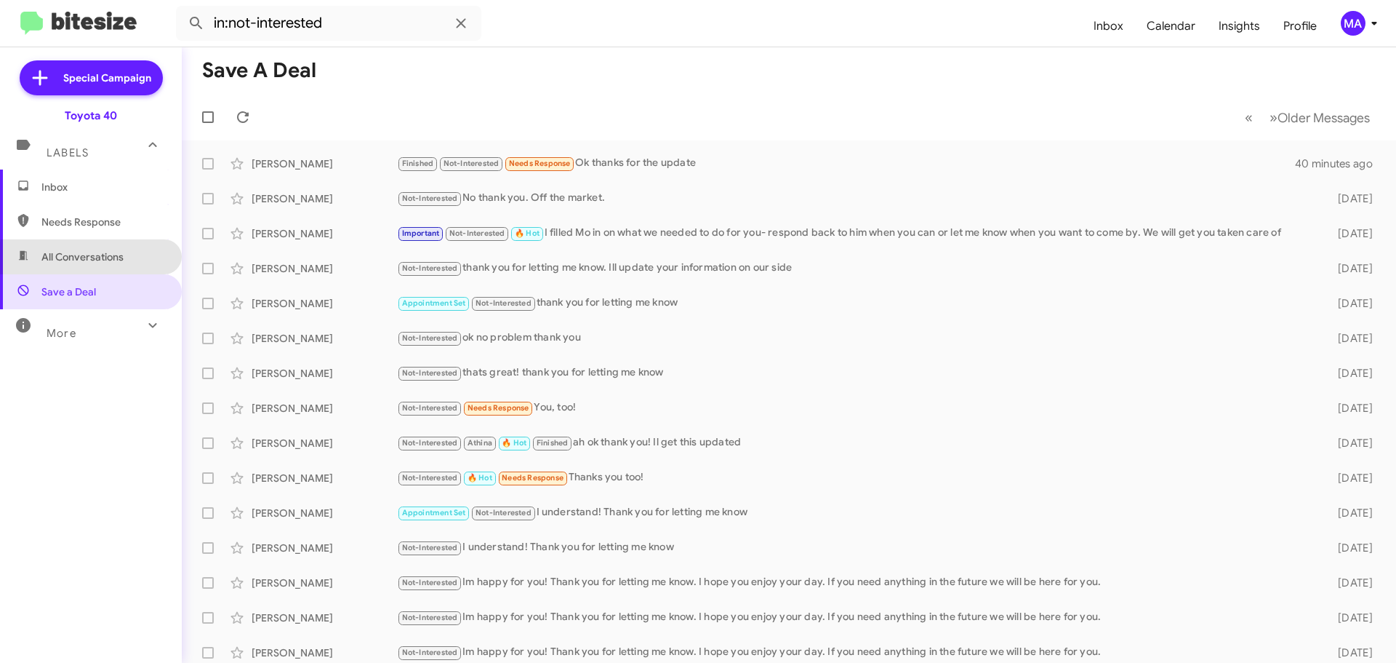
click at [92, 257] on span "All Conversations" at bounding box center [82, 256] width 82 height 15
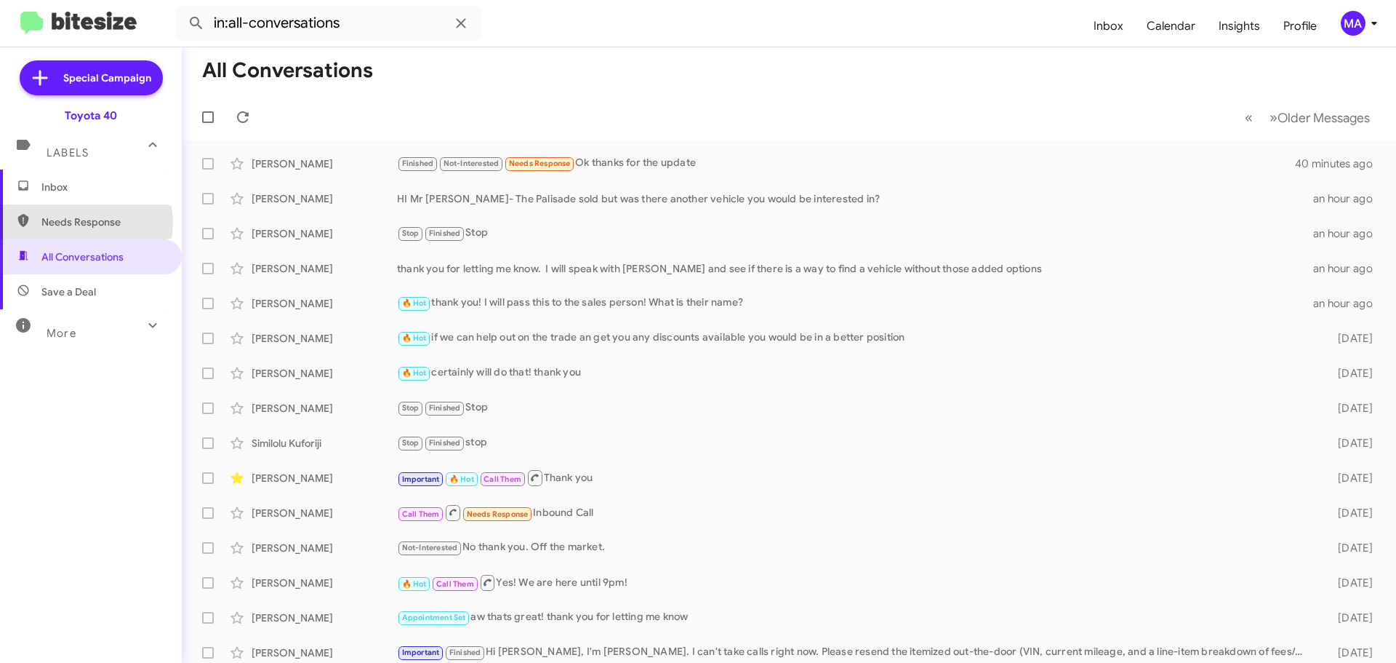
click at [84, 223] on span "Needs Response" at bounding box center [103, 222] width 124 height 15
type input "in:needs-response"
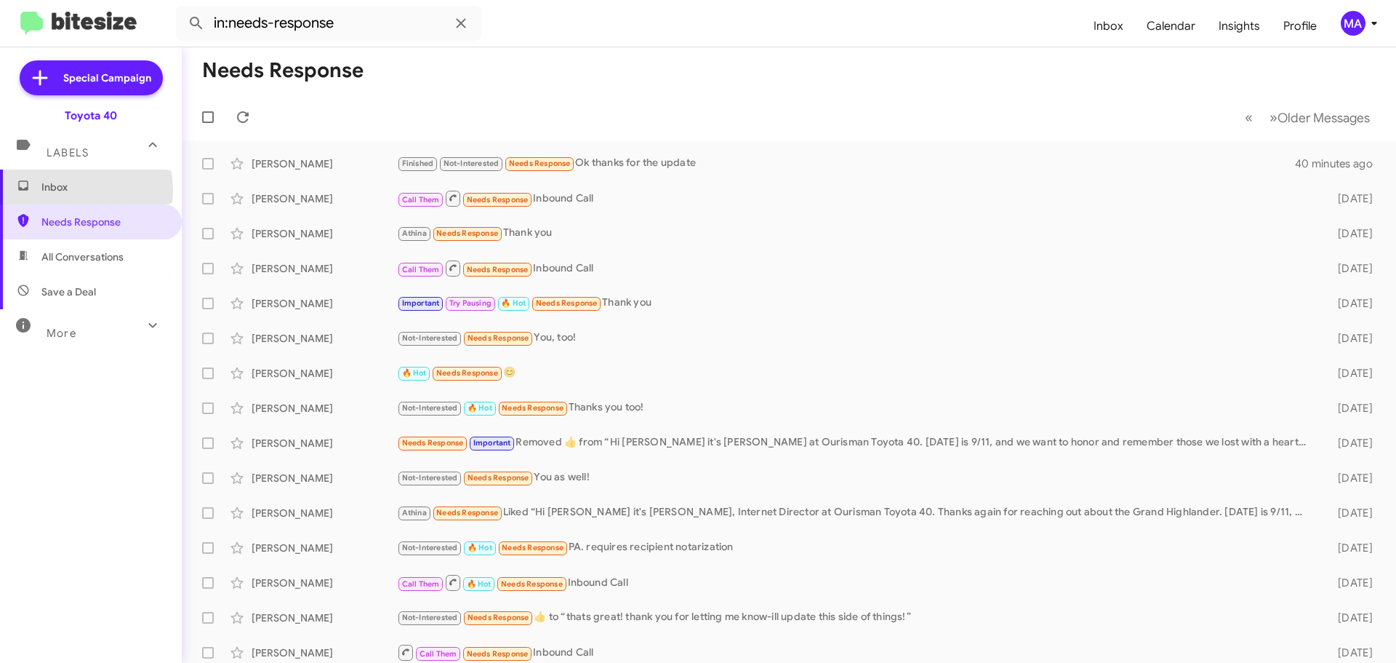
click at [66, 190] on span "Inbox" at bounding box center [103, 187] width 124 height 15
